Goal: Transaction & Acquisition: Book appointment/travel/reservation

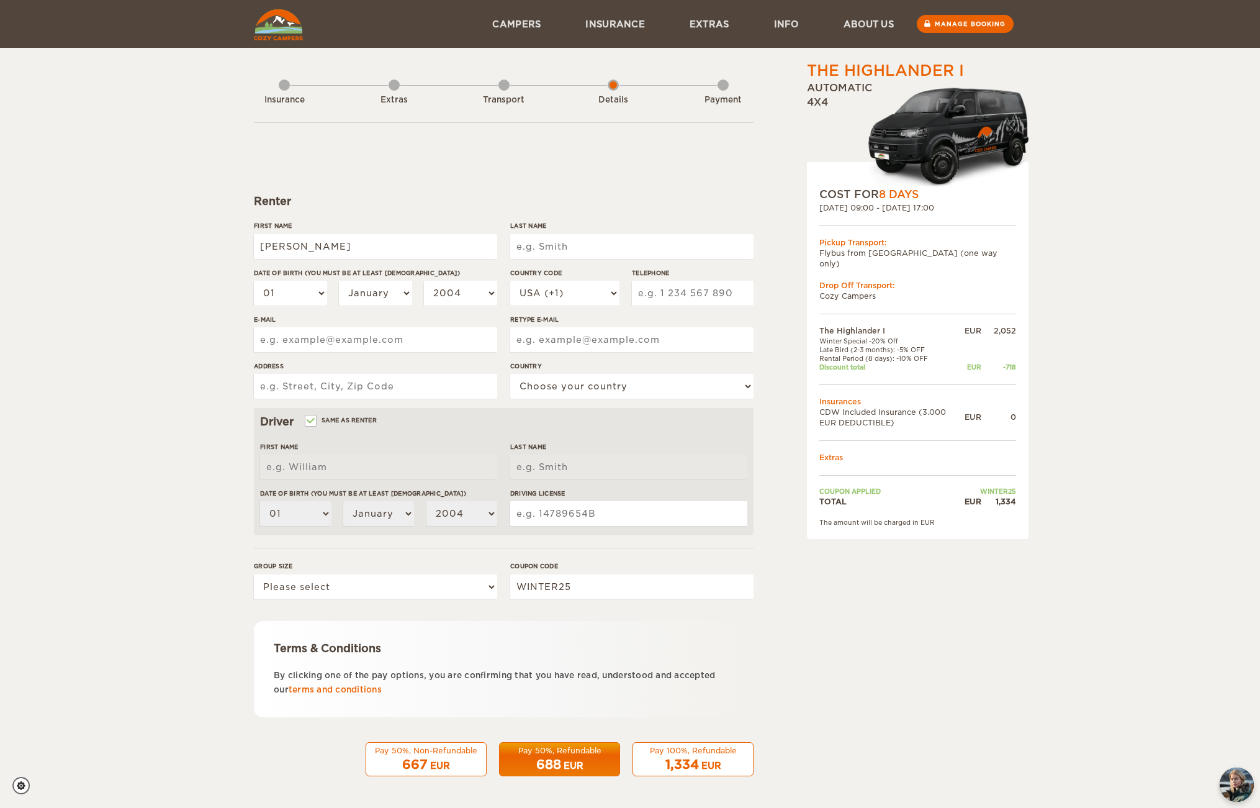
type input "[PERSON_NAME]"
type input "Declerck"
click at [470, 208] on div "Renter" at bounding box center [504, 201] width 500 height 15
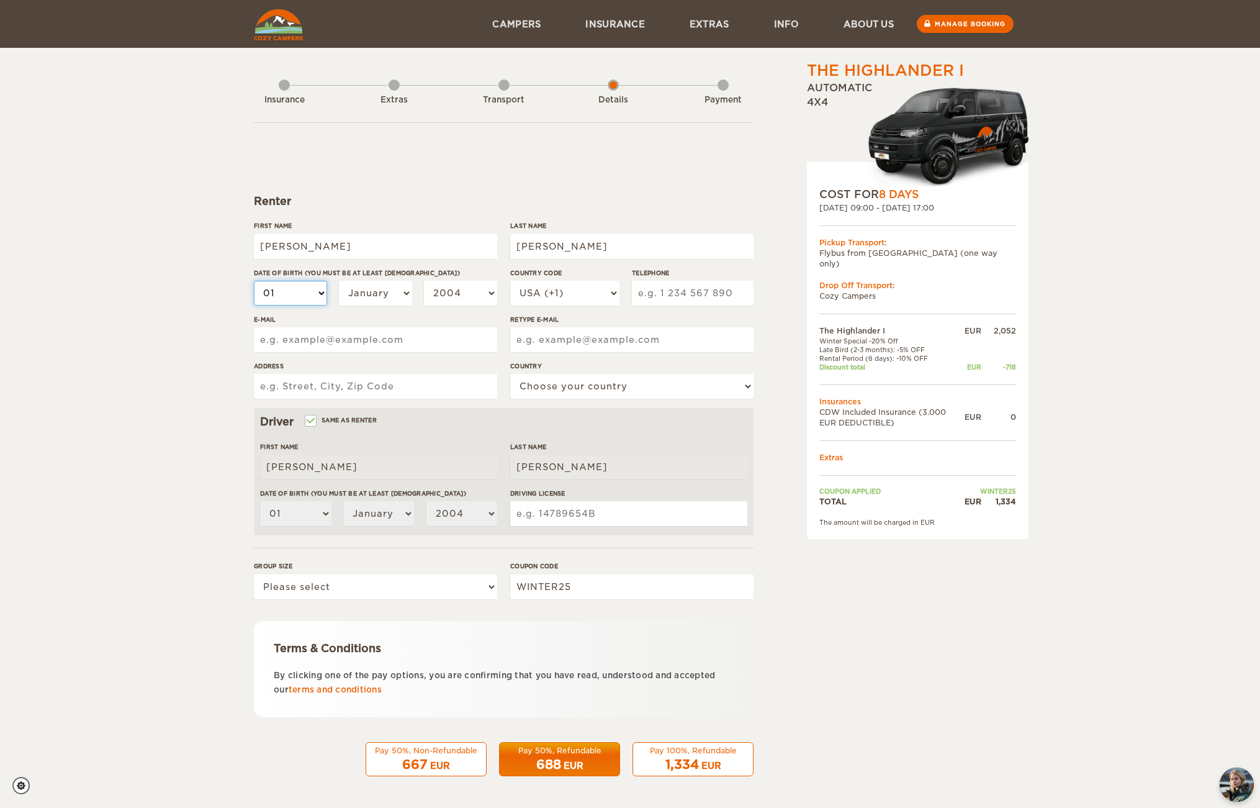
select select "02"
select select "1993"
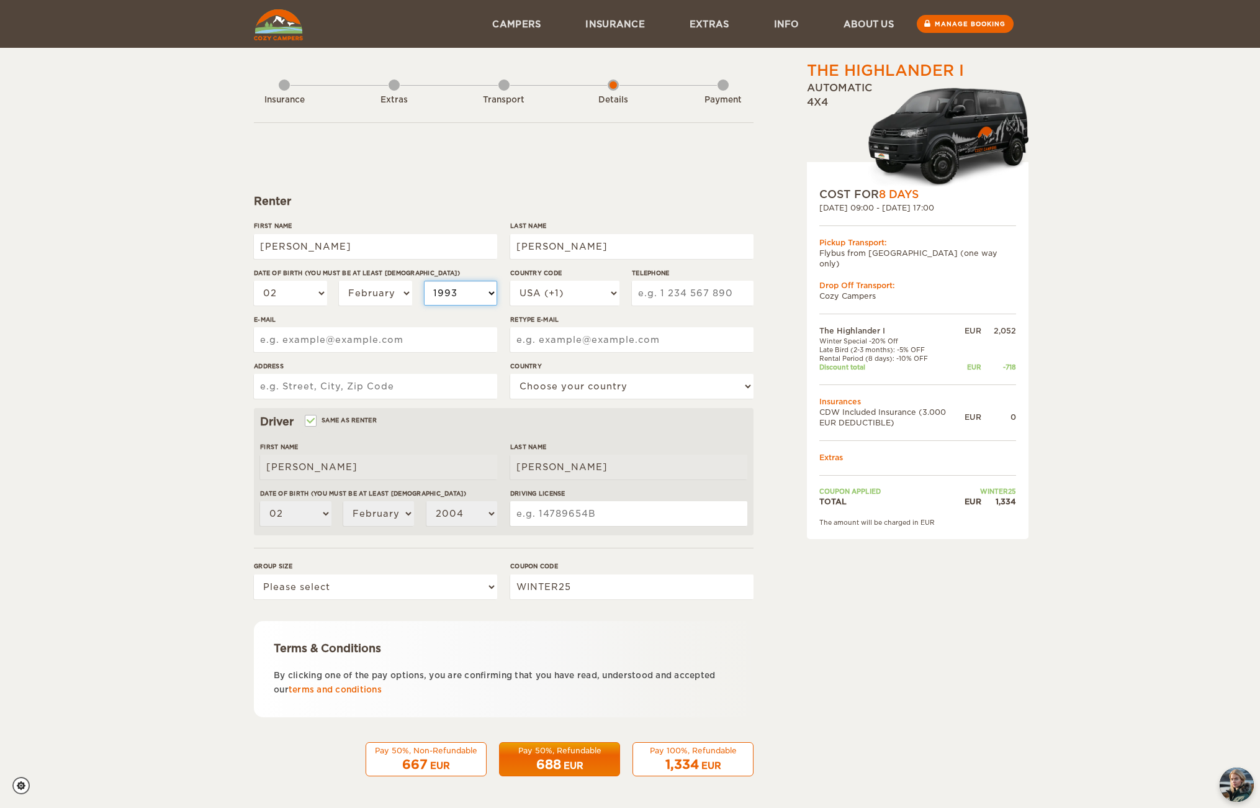
select select "1993"
type input "etiennedcm@gmail.com"
type input "121, avenida afonso III"
click at [565, 495] on label"] "Driving License" at bounding box center [628, 493] width 237 height 9
click at [565, 501] on input "Driving License" at bounding box center [628, 513] width 237 height 25
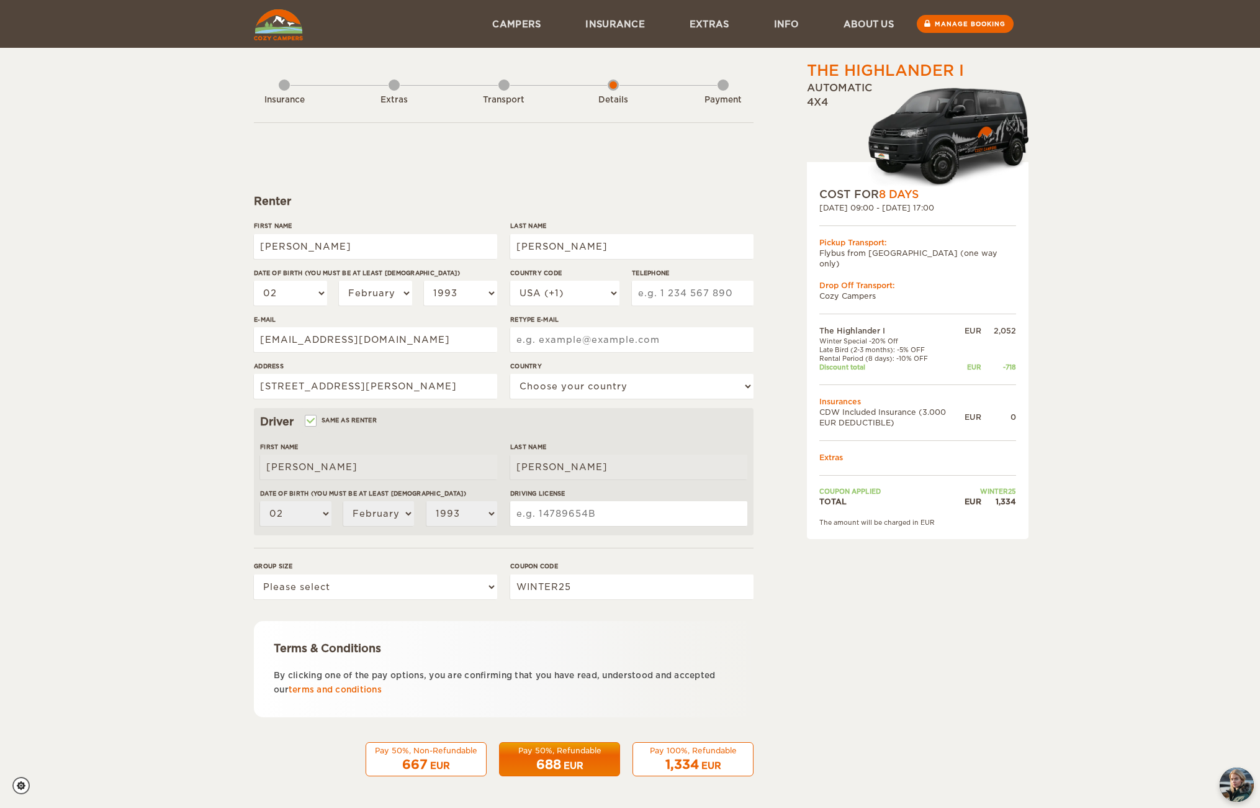
click at [561, 510] on input "Driving License" at bounding box center [628, 513] width 237 height 25
type input "20AJ27933"
click at [562, 765] on div "688 EUR" at bounding box center [559, 765] width 105 height 18
type input "+330677681195"
click at [602, 752] on div "Pay 50%, Refundable" at bounding box center [559, 750] width 105 height 11
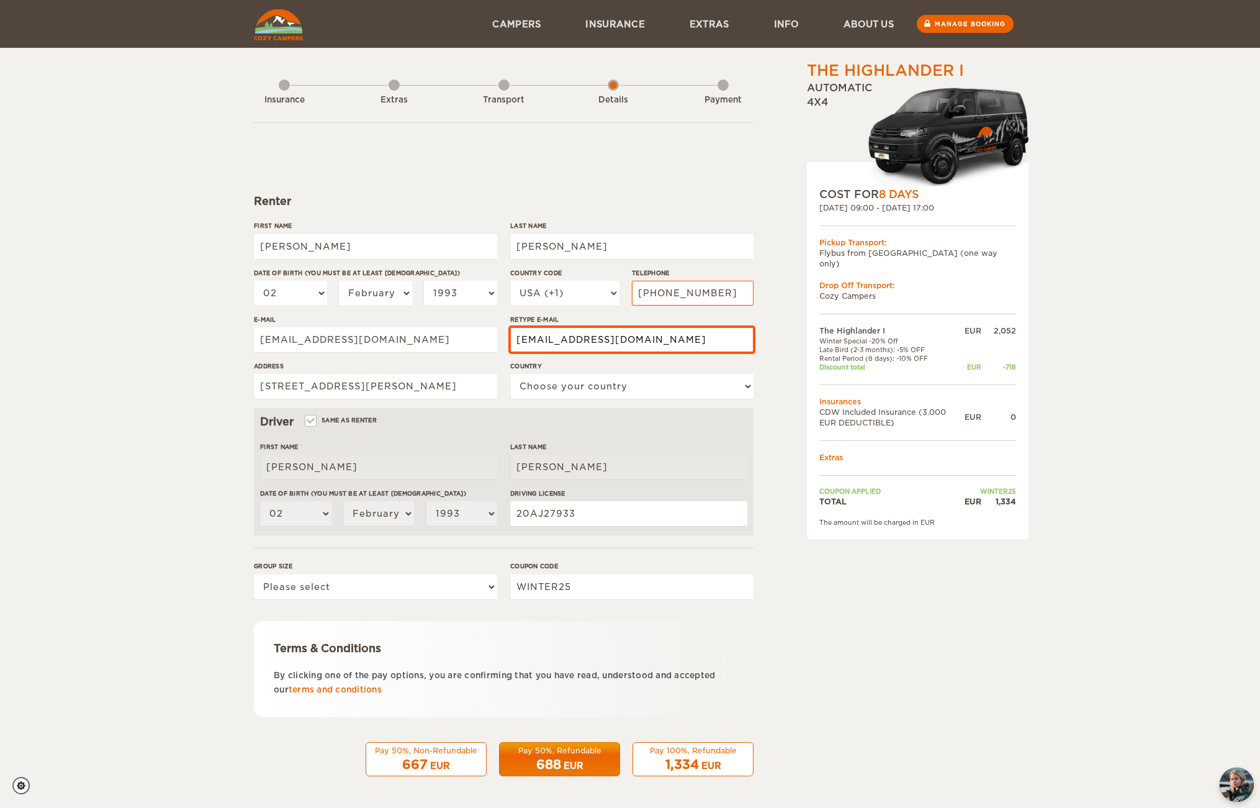
type input "etiennedcm@gmail.com"
click at [517, 746] on div "Pay 50%, Refundable" at bounding box center [559, 750] width 105 height 11
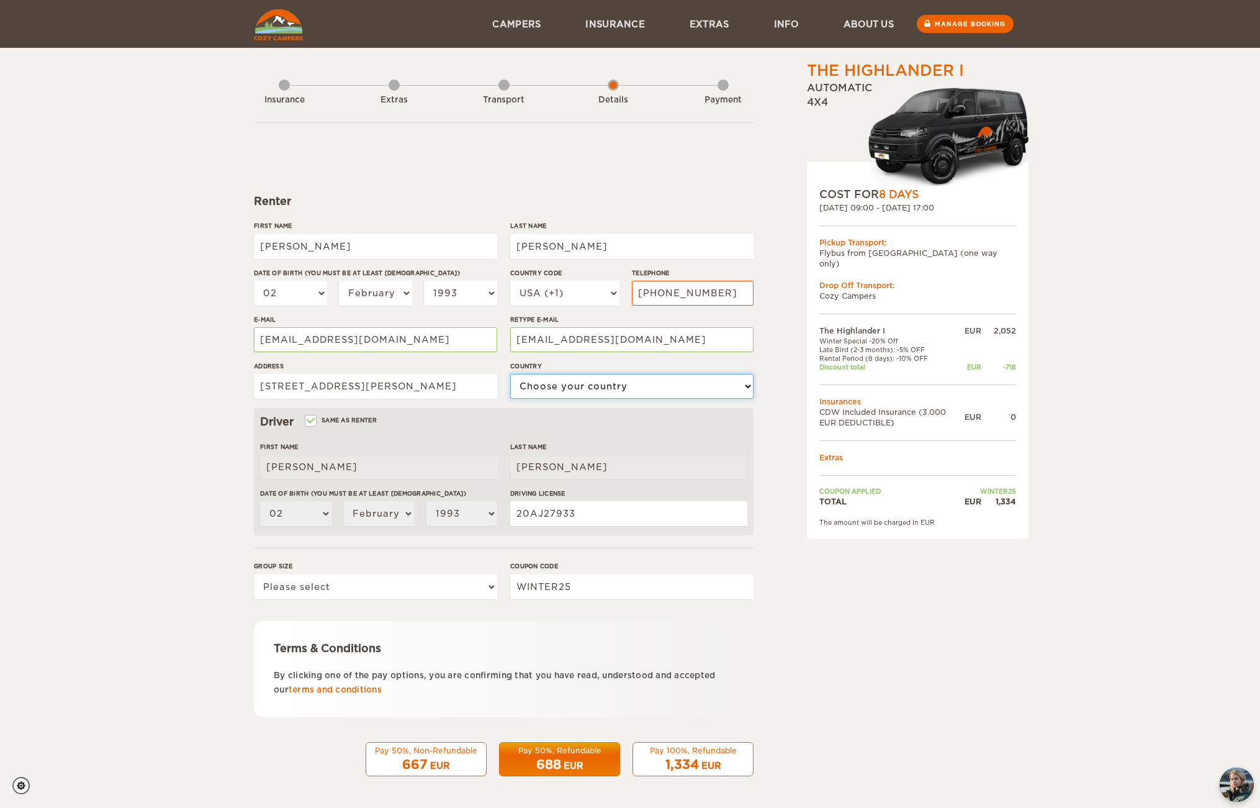
select select "167"
click at [582, 756] on div "688 EUR" at bounding box center [559, 765] width 105 height 18
select select "2"
click at [540, 757] on span "688" at bounding box center [548, 764] width 25 height 15
